Goal: Task Accomplishment & Management: Manage account settings

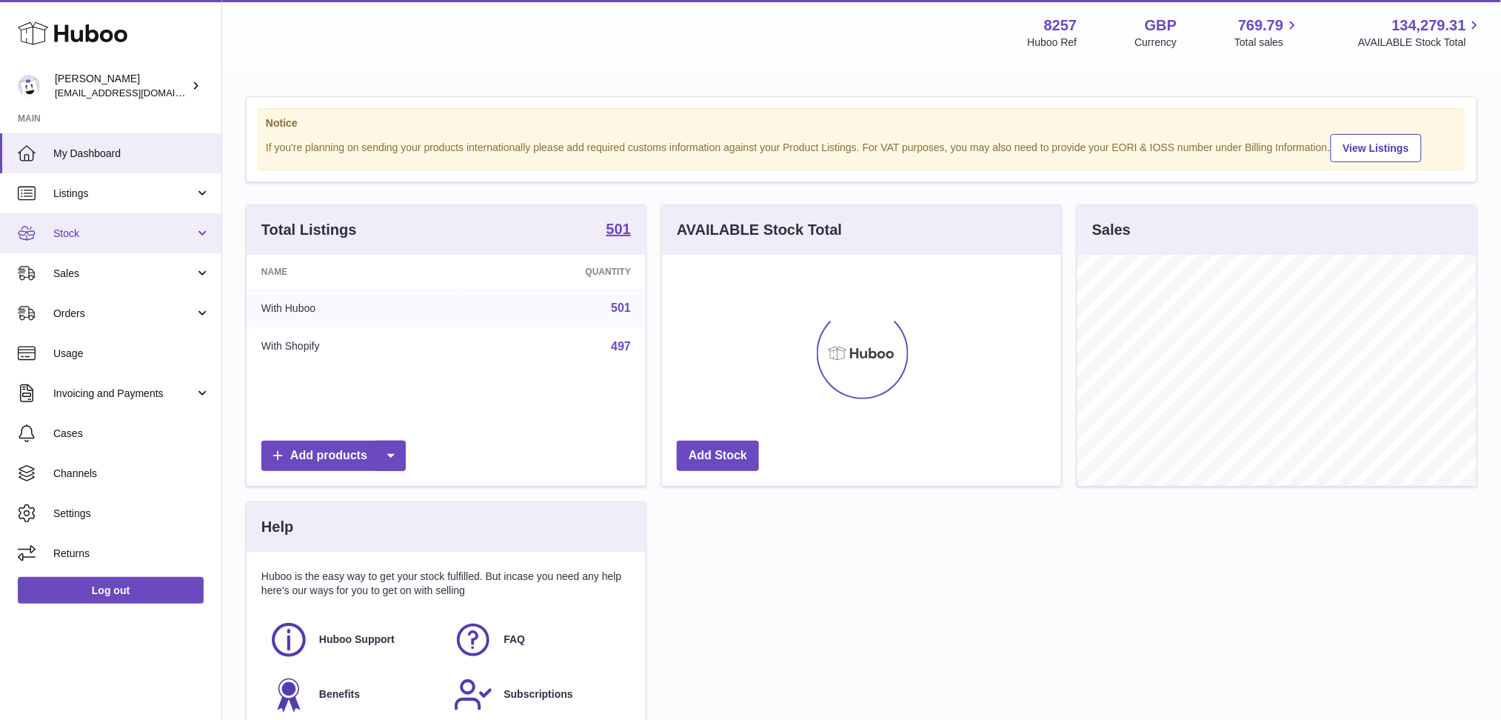
scroll to position [230, 399]
click at [90, 323] on link "Orders" at bounding box center [110, 313] width 221 height 40
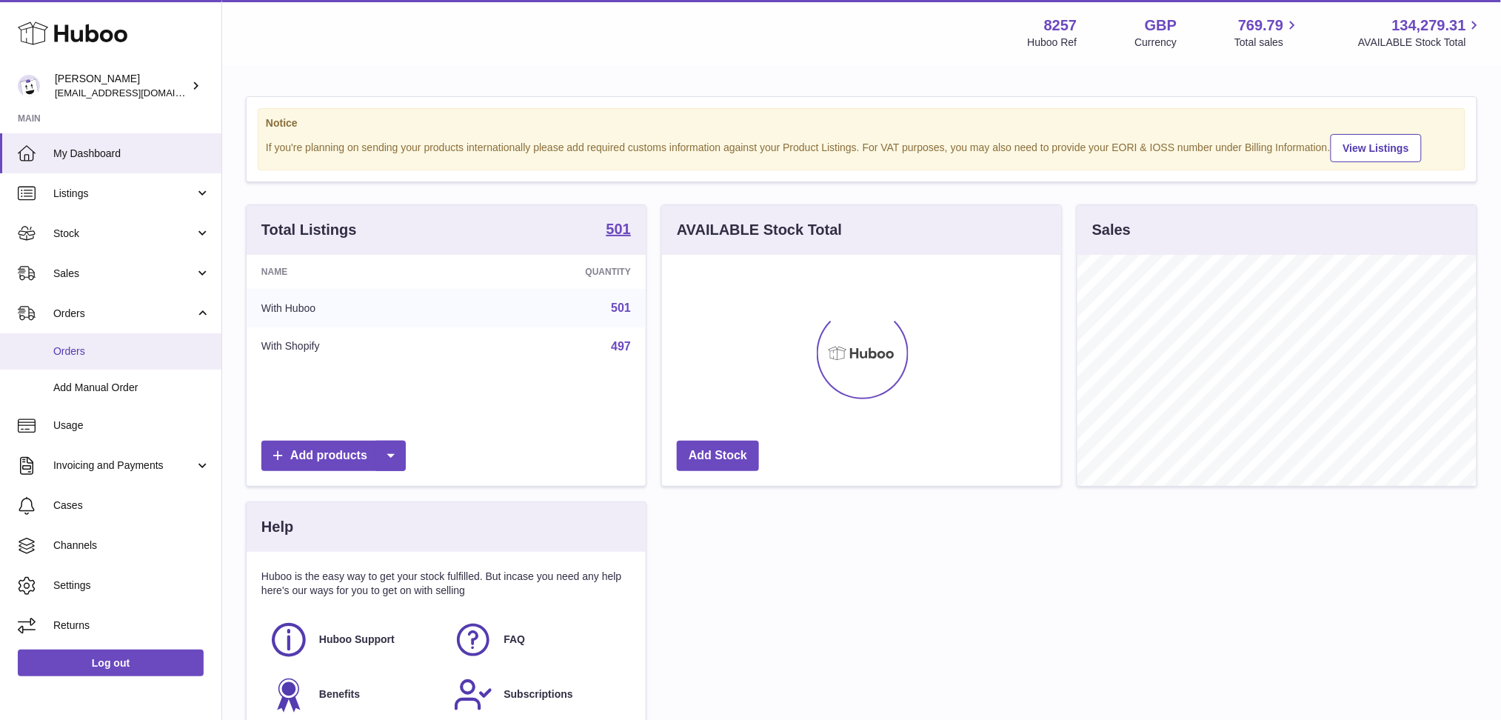
click at [90, 353] on span "Orders" at bounding box center [131, 351] width 157 height 14
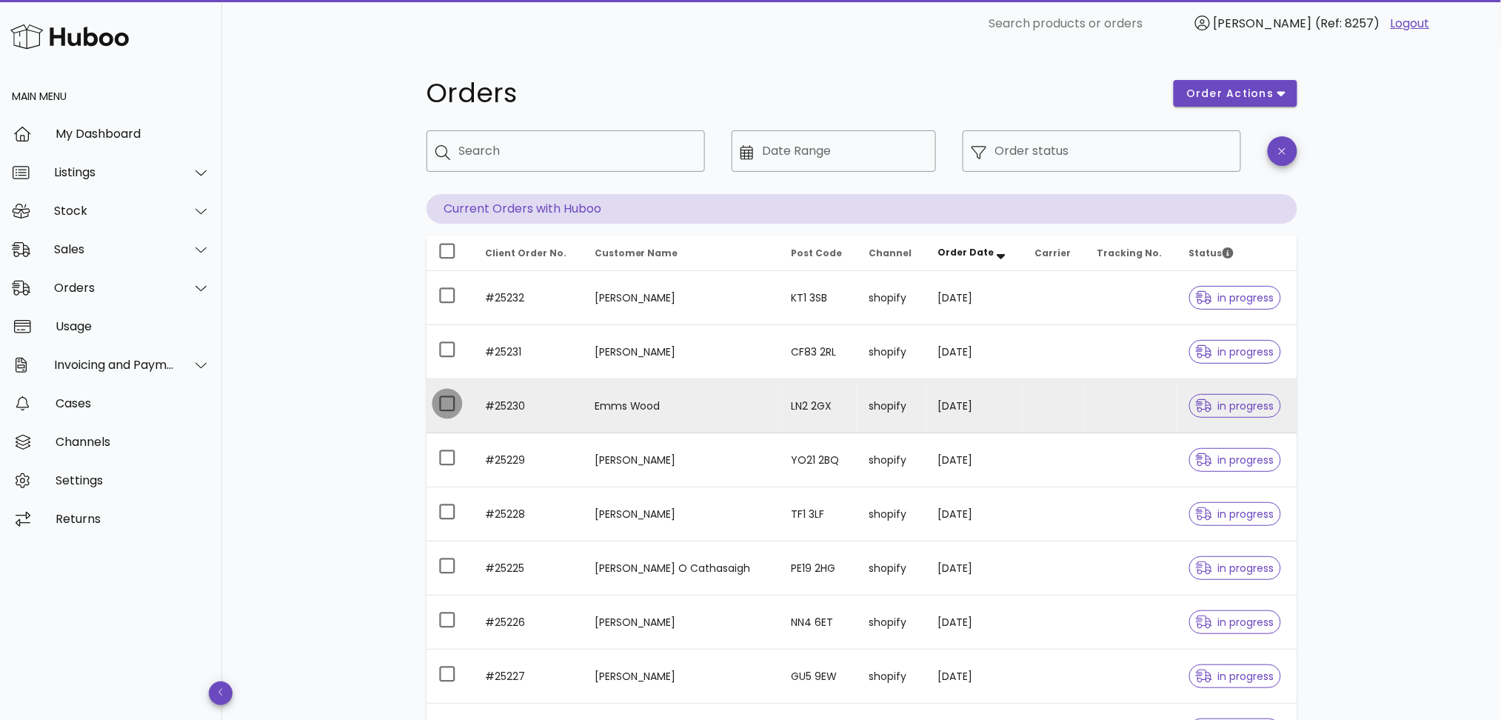
click at [446, 403] on div at bounding box center [447, 403] width 25 height 25
click at [1234, 87] on span "order actions" at bounding box center [1229, 94] width 89 height 16
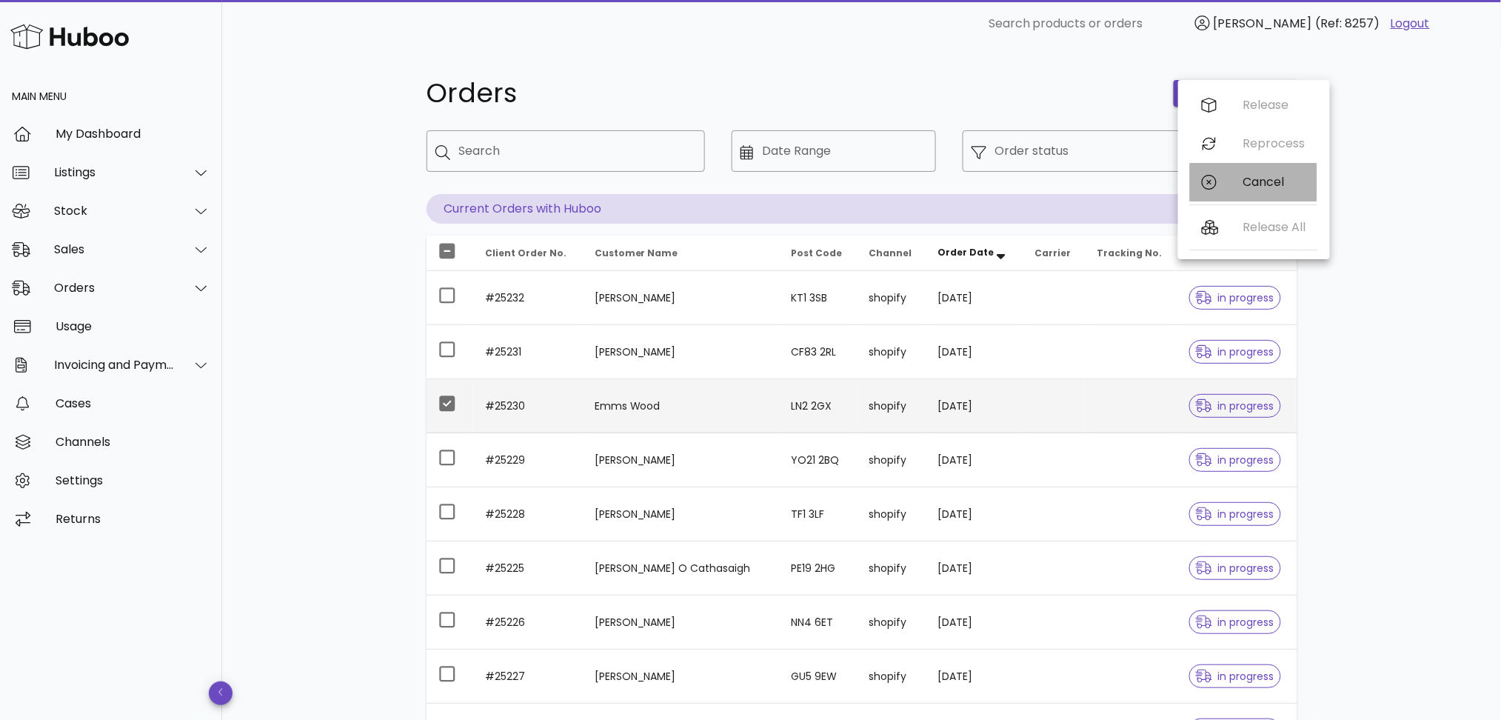
click at [1239, 183] on div "Cancel" at bounding box center [1253, 182] width 127 height 38
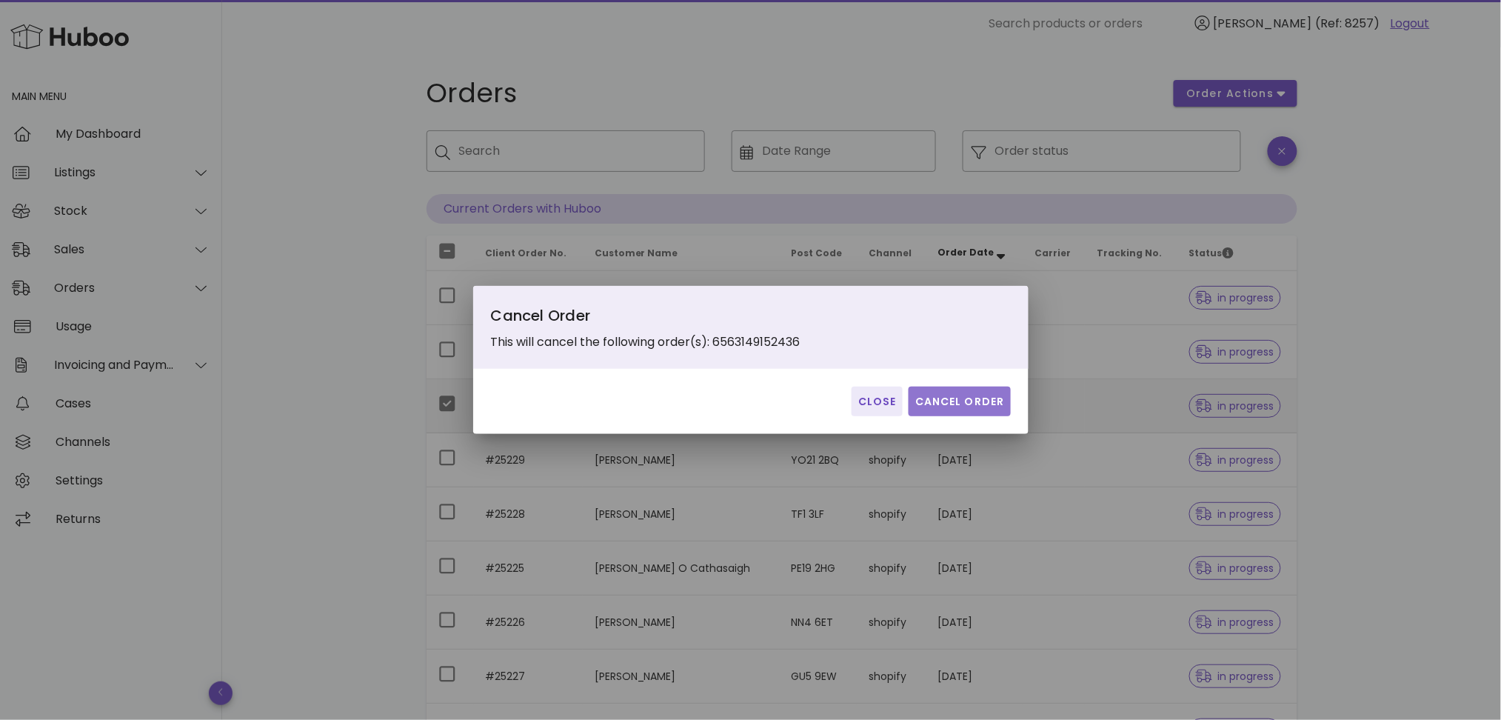
click at [979, 392] on button "Cancel Order" at bounding box center [959, 401] width 102 height 30
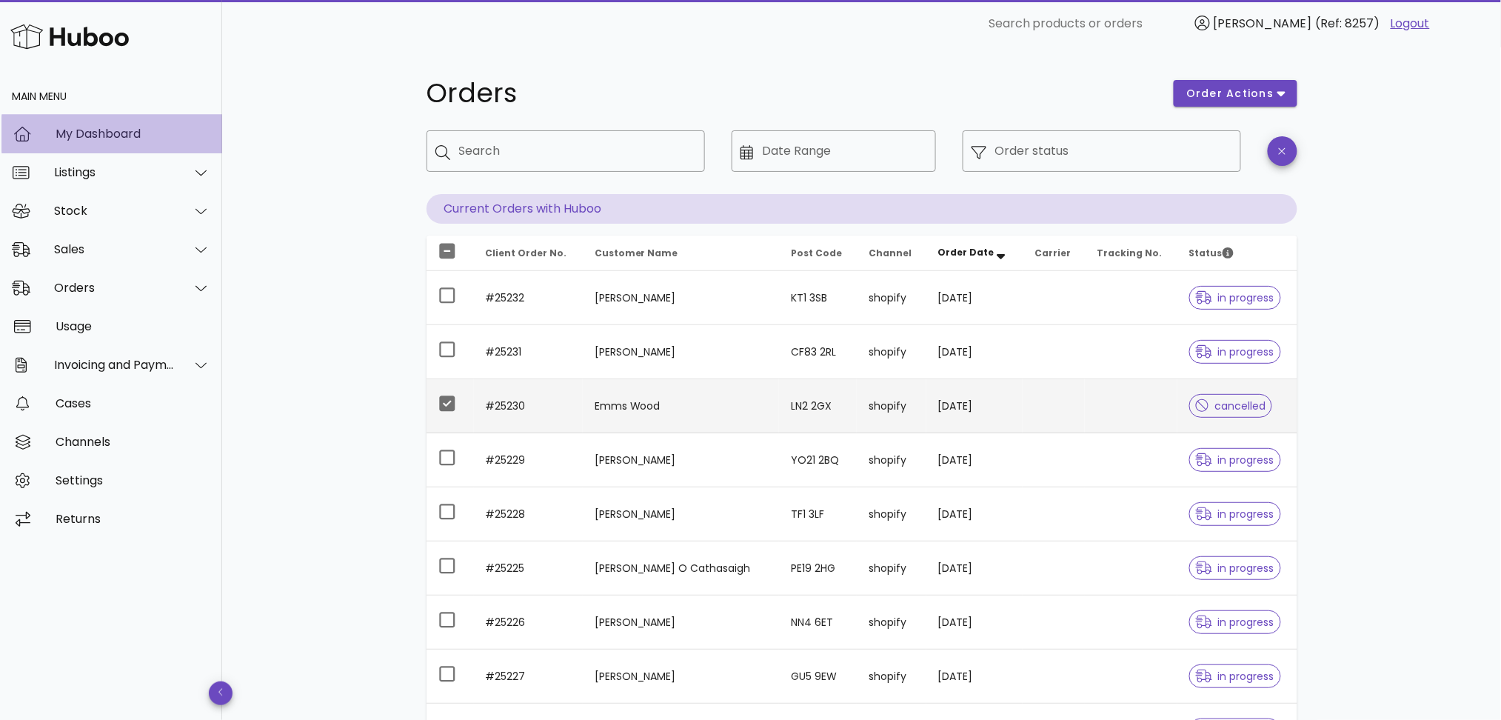
click at [115, 136] on div "My Dashboard" at bounding box center [133, 134] width 155 height 14
